Goal: Check status: Check status

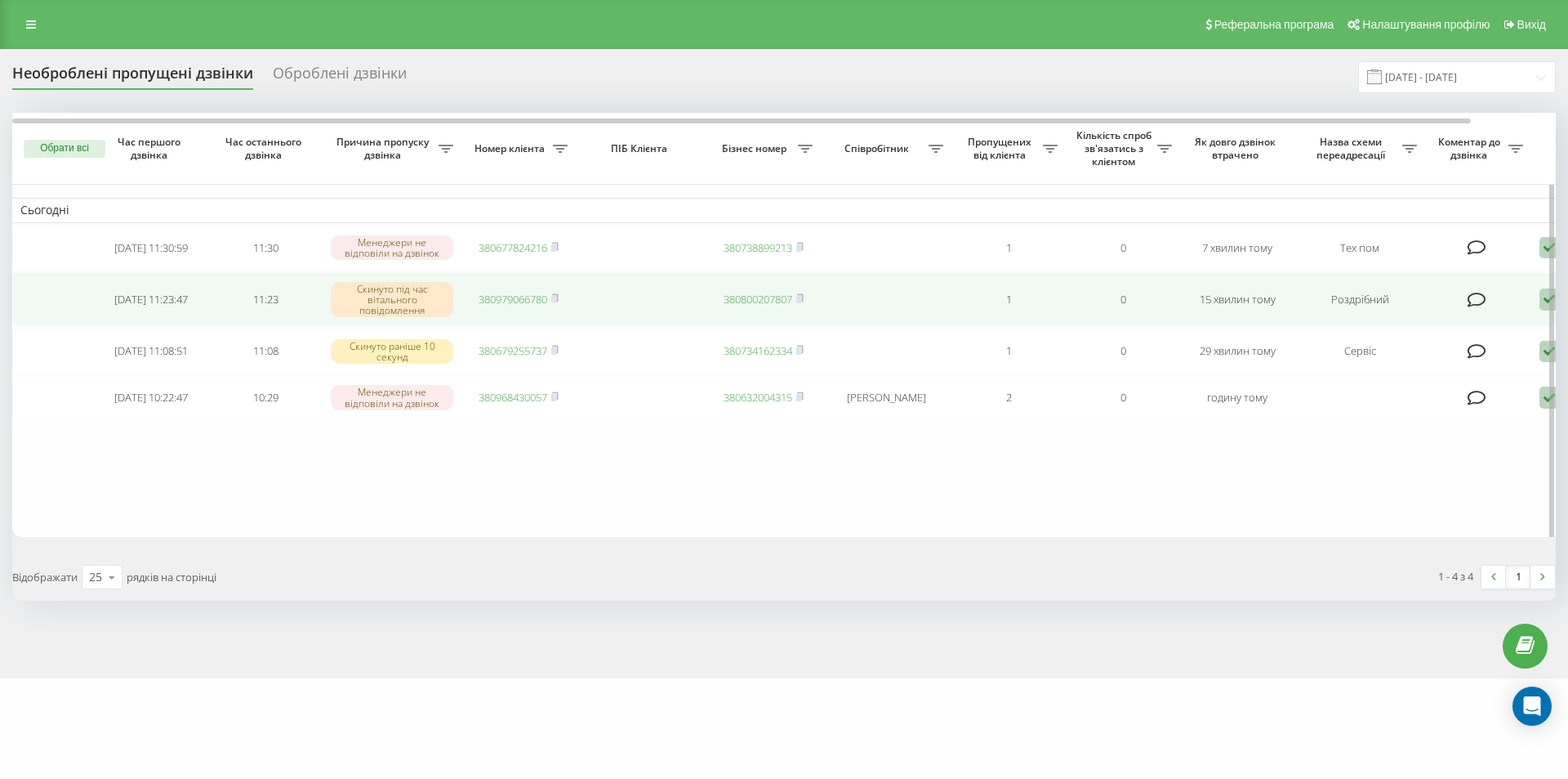
click at [505, 302] on link "380979066780" at bounding box center [512, 299] width 69 height 15
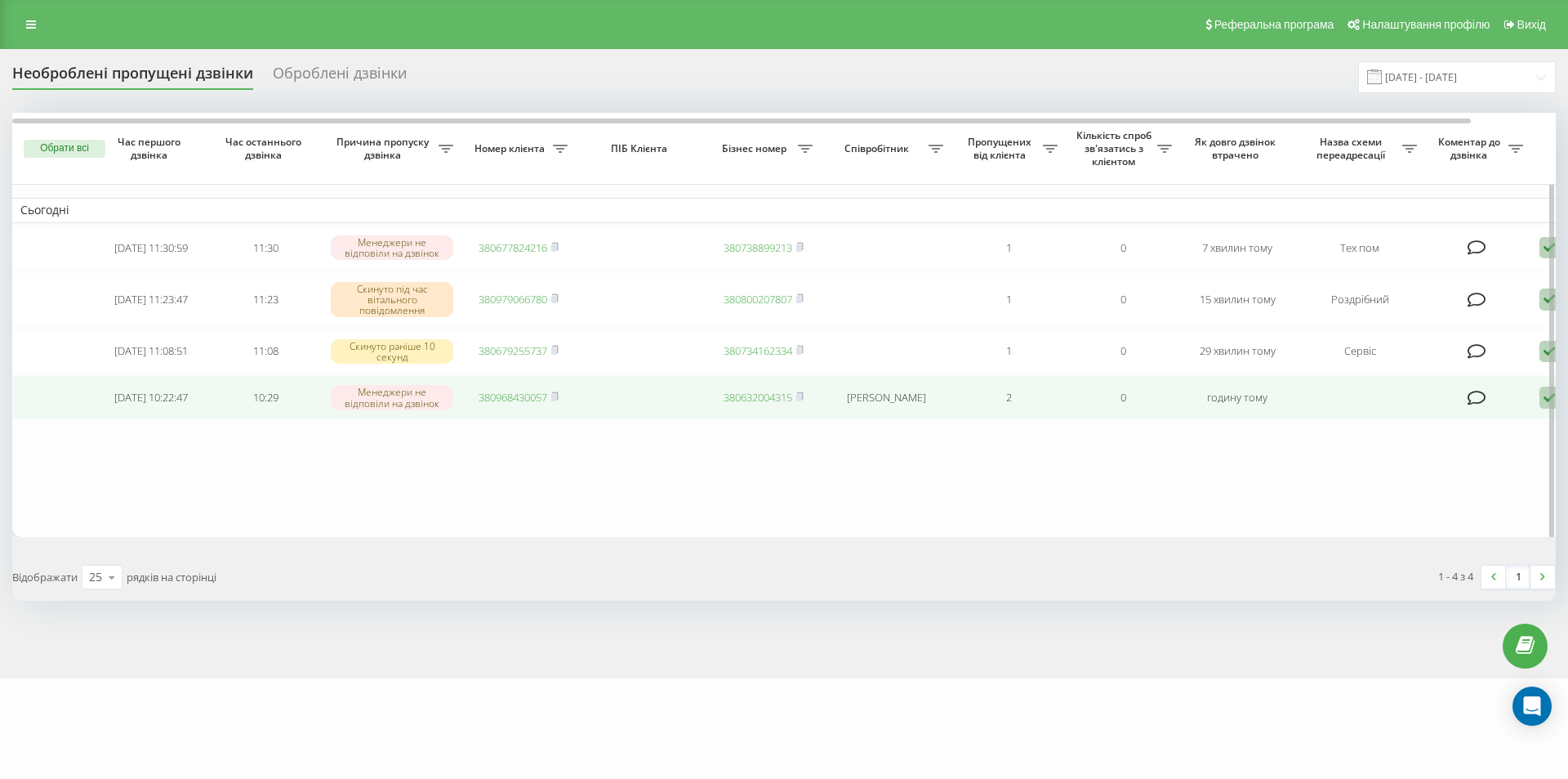
click at [517, 405] on link "380968430057" at bounding box center [512, 397] width 69 height 15
